Goal: Find specific page/section: Find specific page/section

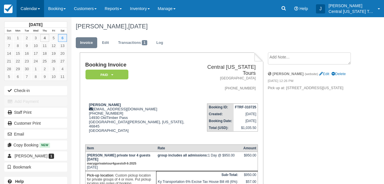
click at [33, 10] on link "Calendar" at bounding box center [30, 8] width 27 height 17
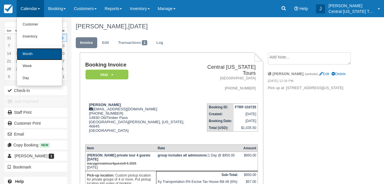
click at [37, 54] on link "Month" at bounding box center [39, 54] width 45 height 12
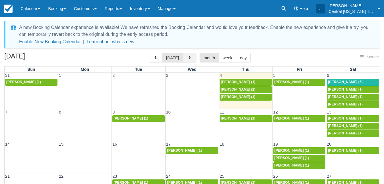
click at [189, 58] on span "button" at bounding box center [190, 58] width 4 height 4
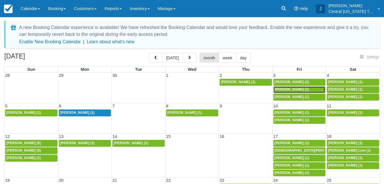
click at [287, 87] on link "Natalie Skillman (1)" at bounding box center [300, 89] width 52 height 7
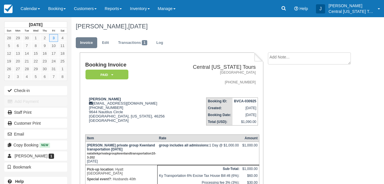
click at [179, 90] on td "Central [US_STATE] Tours [GEOGRAPHIC_DATA] [PHONE_NUMBER]" at bounding box center [218, 77] width 79 height 31
click at [160, 94] on td "Natalie Skillman natskillman@gmail.com 1 (317) 919-8590 9644 Nautilus Circle Ow…" at bounding box center [132, 111] width 94 height 37
click at [9, 9] on img at bounding box center [8, 9] width 9 height 9
